Goal: Navigation & Orientation: Find specific page/section

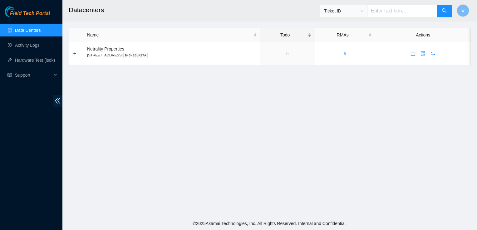
click at [445, 123] on main "Datacenters Ticket ID V Name Todo RMAs Actions Netrality Properties [STREET_ADD…" at bounding box center [269, 108] width 414 height 217
drag, startPoint x: 445, startPoint y: 123, endPoint x: 382, endPoint y: 147, distance: 67.5
click at [382, 147] on main "Datacenters Ticket ID V Name Todo RMAs Actions Netrality Properties [STREET_ADD…" at bounding box center [269, 108] width 414 height 217
